Goal: Task Accomplishment & Management: Use online tool/utility

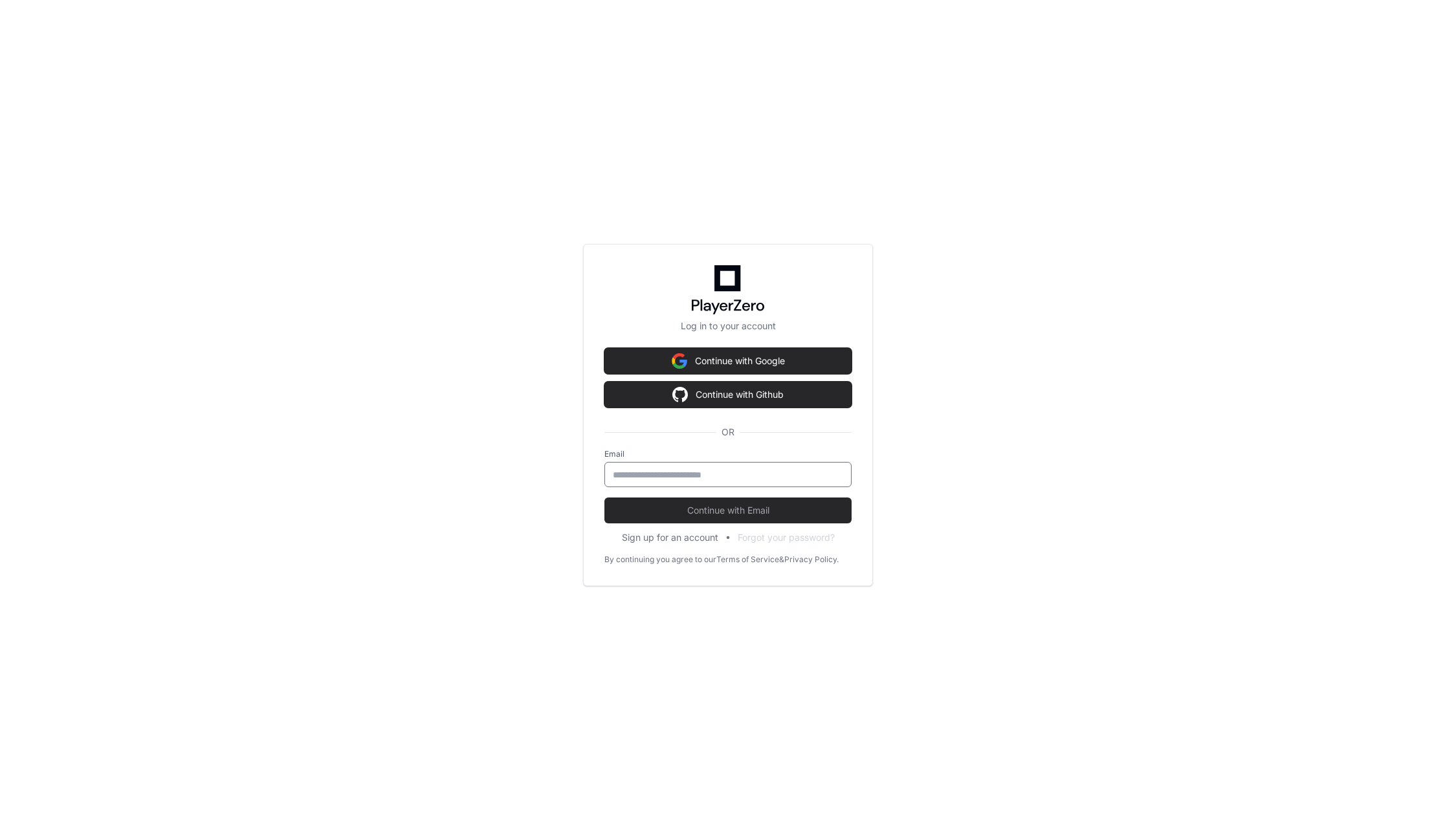
click at [688, 477] on input "email" at bounding box center [728, 475] width 230 height 13
type input "**********"
click at [711, 501] on button "Continue with Email" at bounding box center [727, 510] width 247 height 26
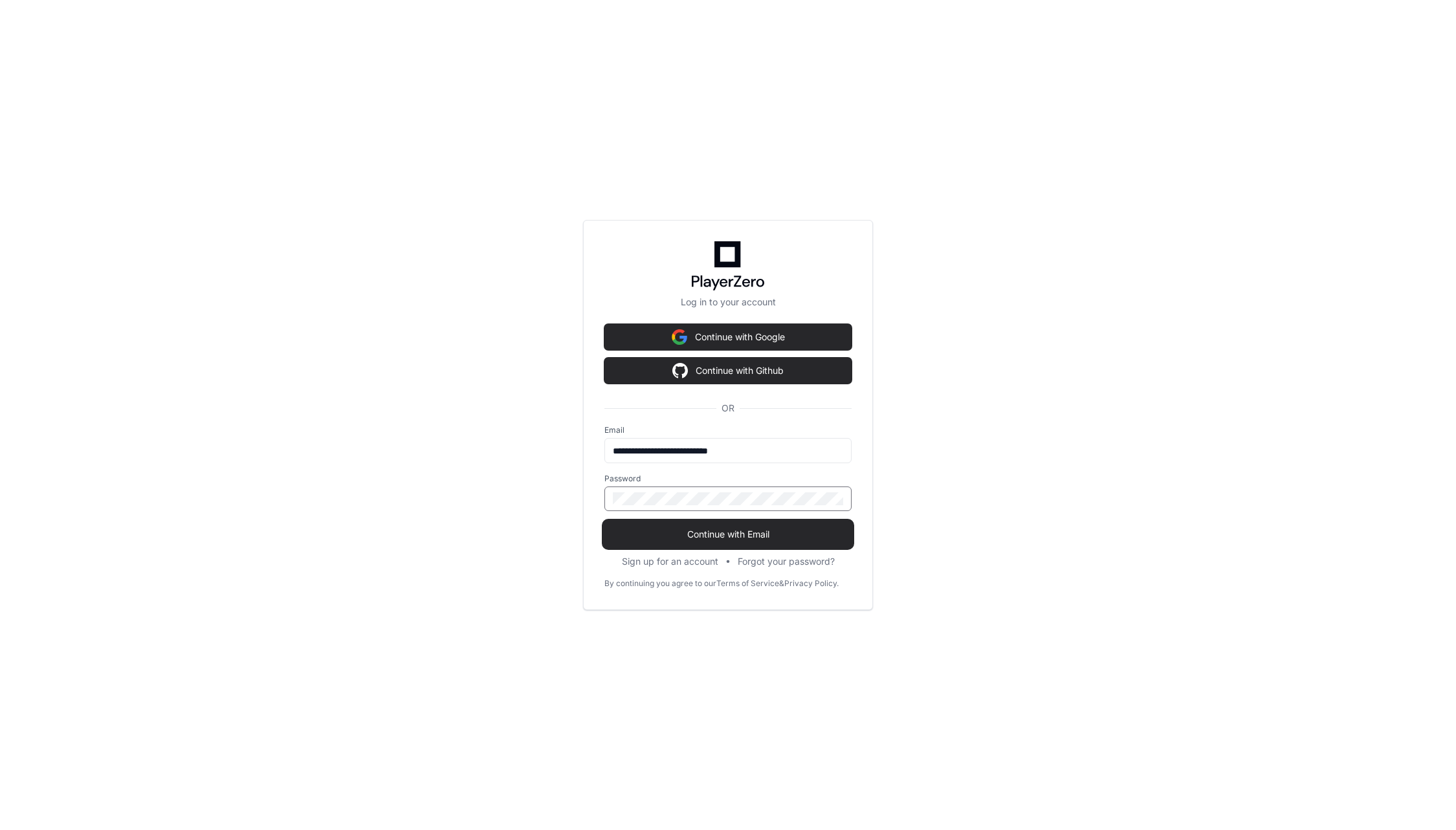
click at [711, 534] on span "Continue with Email" at bounding box center [727, 534] width 247 height 13
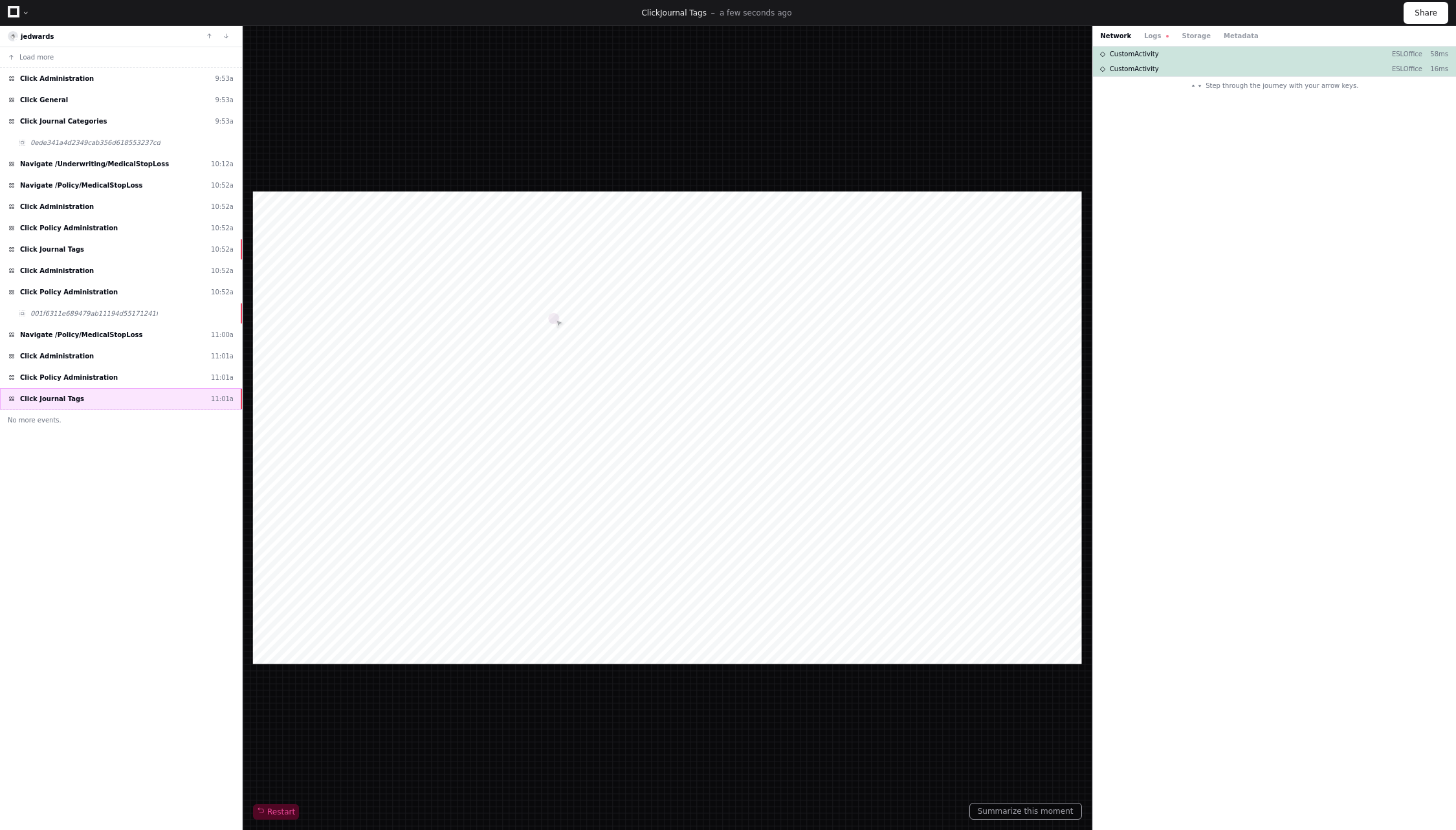
click at [38, 399] on span "Click Journal Tags" at bounding box center [52, 399] width 64 height 10
click at [1154, 37] on button "Logs" at bounding box center [1156, 36] width 25 height 10
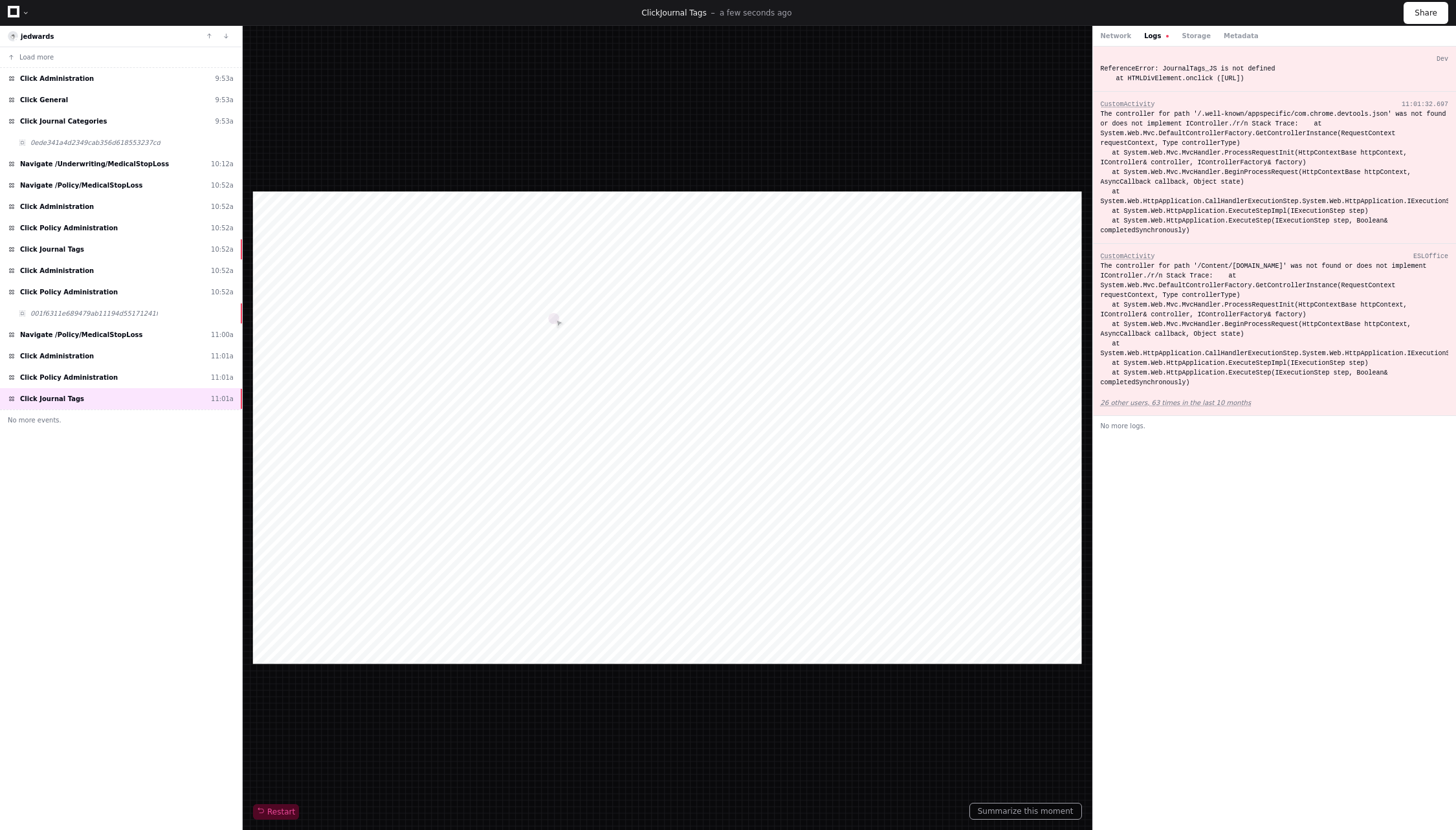
click at [1133, 117] on div "The controller for path '/.well-known/appspecific/com.chrome.devtools.json' was…" at bounding box center [1275, 173] width 348 height 126
click at [1010, 815] on button "Summarize this moment" at bounding box center [1025, 811] width 113 height 17
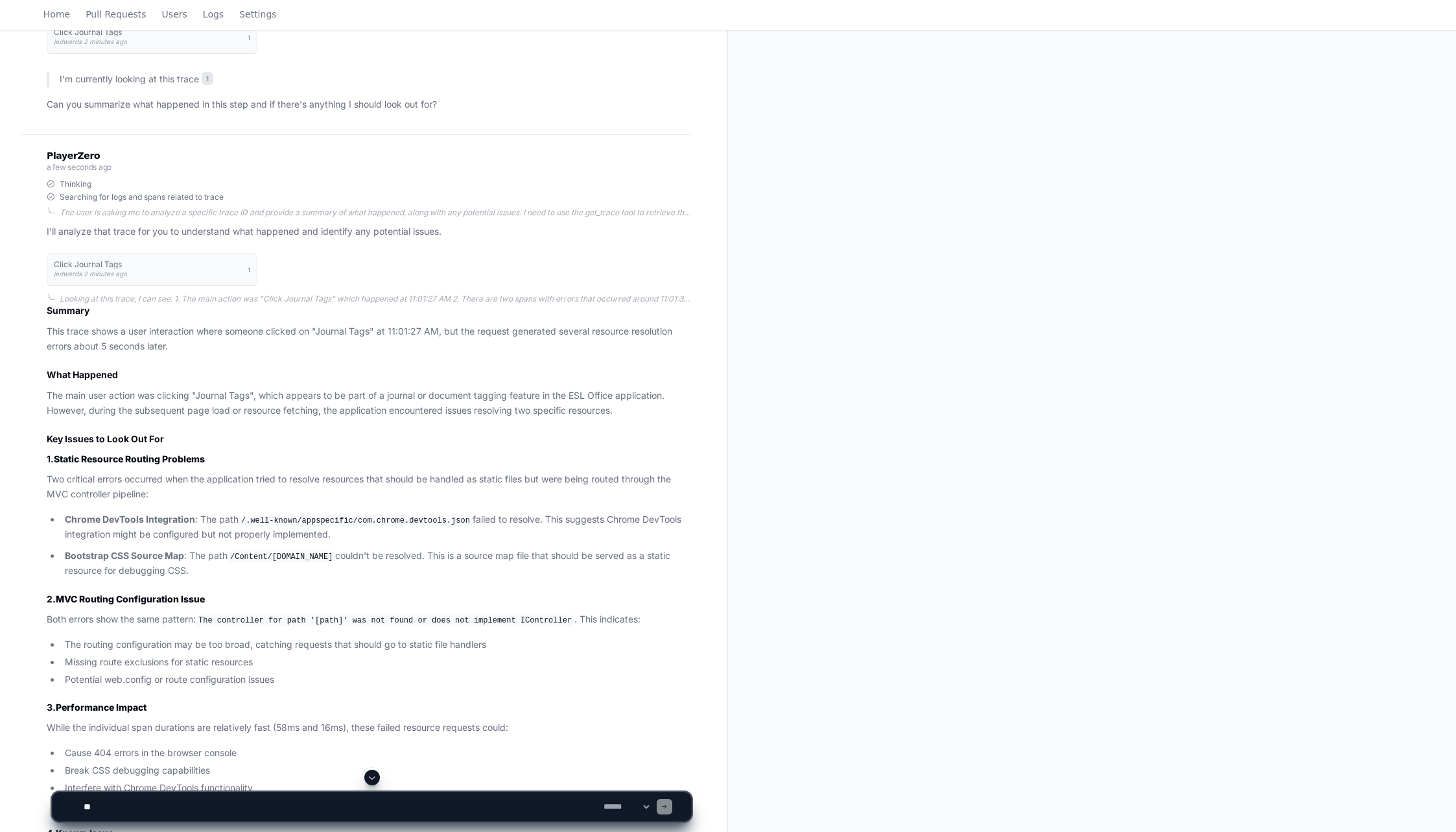
scroll to position [366, 0]
